Goal: Information Seeking & Learning: Learn about a topic

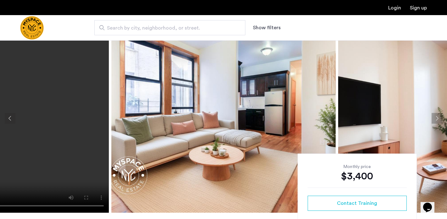
scroll to position [20, 0]
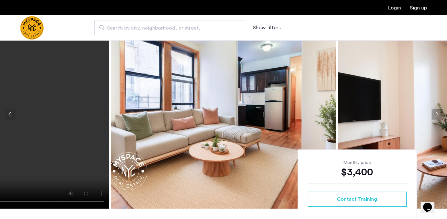
click at [436, 113] on button "Next apartment" at bounding box center [437, 114] width 11 height 11
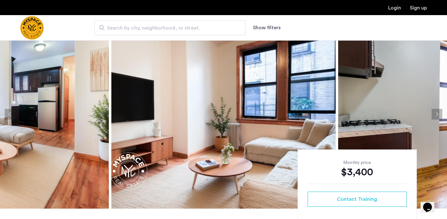
click at [436, 113] on button "Next apartment" at bounding box center [437, 114] width 11 height 11
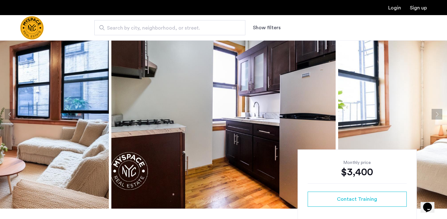
click at [436, 113] on button "Next apartment" at bounding box center [437, 114] width 11 height 11
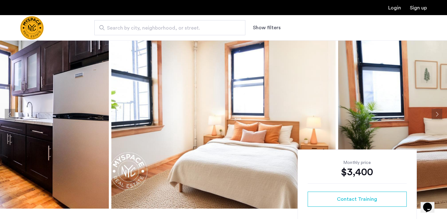
click at [436, 113] on button "Next apartment" at bounding box center [437, 114] width 11 height 11
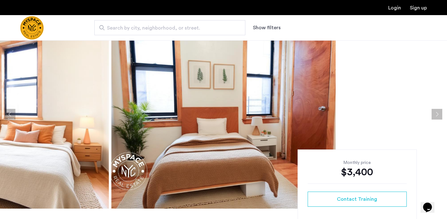
click at [436, 113] on button "Next apartment" at bounding box center [437, 114] width 11 height 11
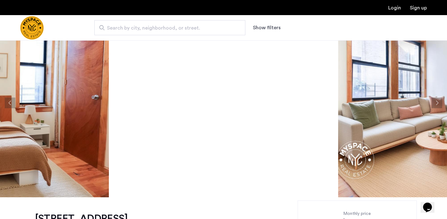
scroll to position [0, 0]
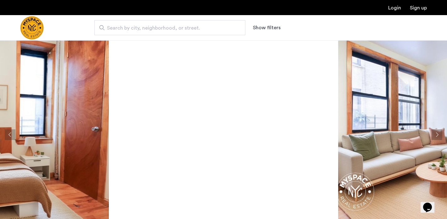
click at [208, 32] on input "Search by city, neighborhood, or street." at bounding box center [169, 27] width 151 height 15
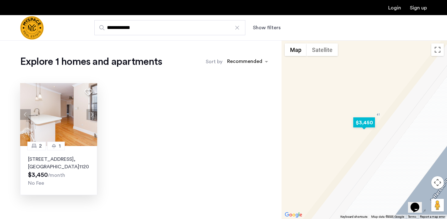
type input "**********"
click at [71, 123] on img at bounding box center [58, 114] width 77 height 63
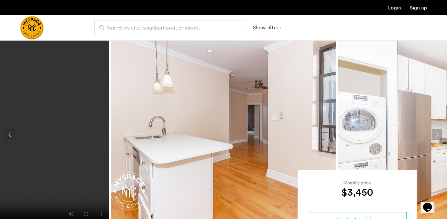
click at [438, 134] on button "Next apartment" at bounding box center [437, 134] width 11 height 11
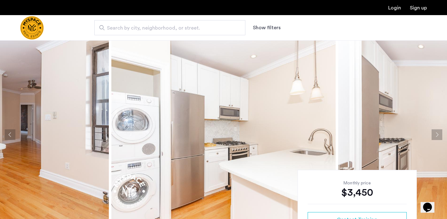
click at [438, 134] on button "Next apartment" at bounding box center [437, 134] width 11 height 11
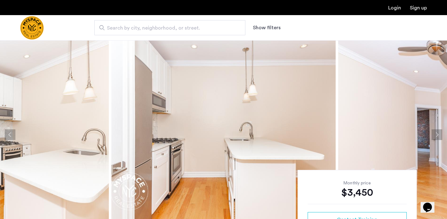
click at [438, 134] on button "Next apartment" at bounding box center [437, 134] width 11 height 11
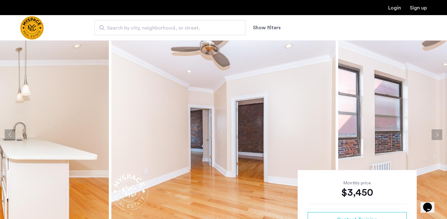
click at [438, 134] on button "Next apartment" at bounding box center [437, 134] width 11 height 11
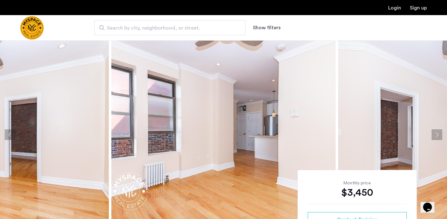
click at [438, 134] on button "Next apartment" at bounding box center [437, 134] width 11 height 11
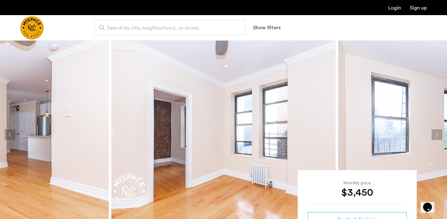
click at [438, 134] on button "Next apartment" at bounding box center [437, 134] width 11 height 11
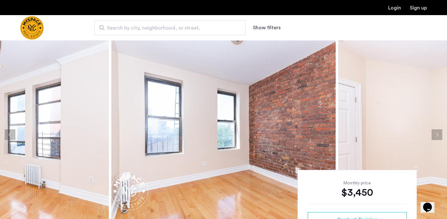
click at [438, 134] on button "Next apartment" at bounding box center [437, 134] width 11 height 11
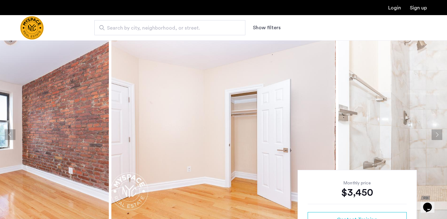
click at [438, 134] on button "Next apartment" at bounding box center [437, 134] width 11 height 11
